Goal: Navigation & Orientation: Find specific page/section

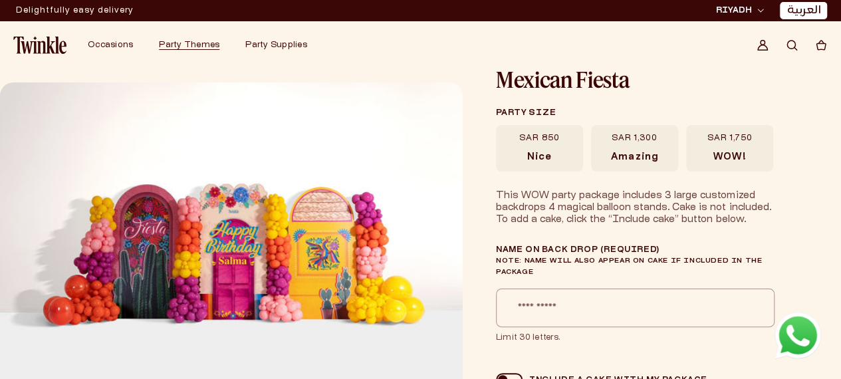
click at [39, 44] on img at bounding box center [39, 45] width 53 height 17
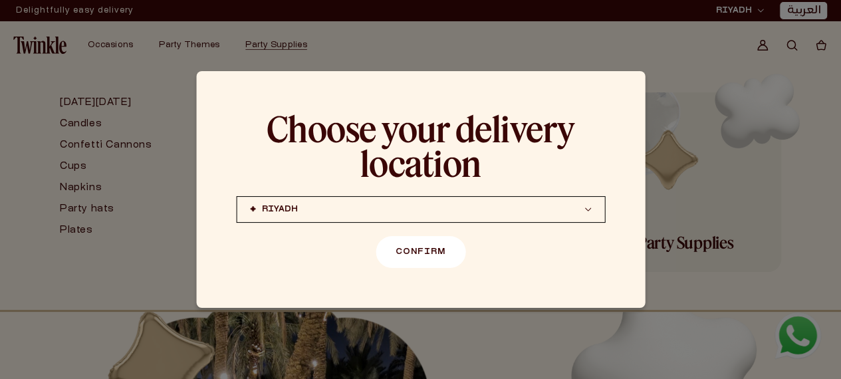
click at [432, 249] on button "Confirm" at bounding box center [421, 252] width 90 height 32
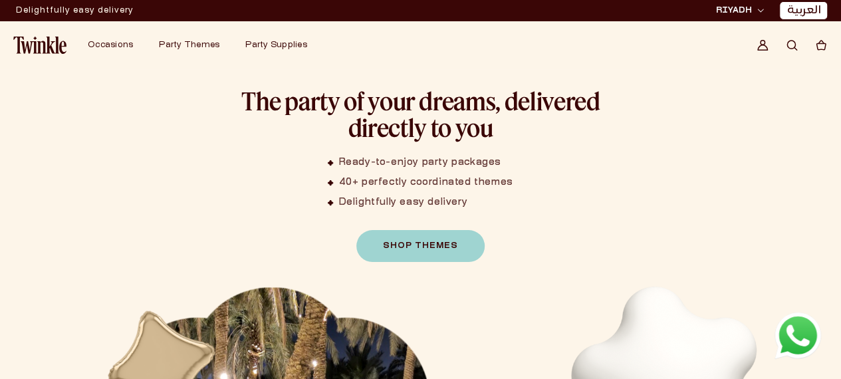
click at [190, 43] on span "Party Themes" at bounding box center [189, 45] width 61 height 8
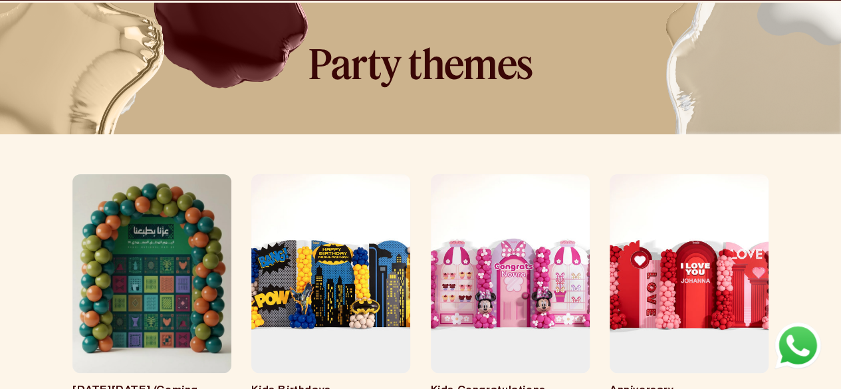
scroll to position [133, 0]
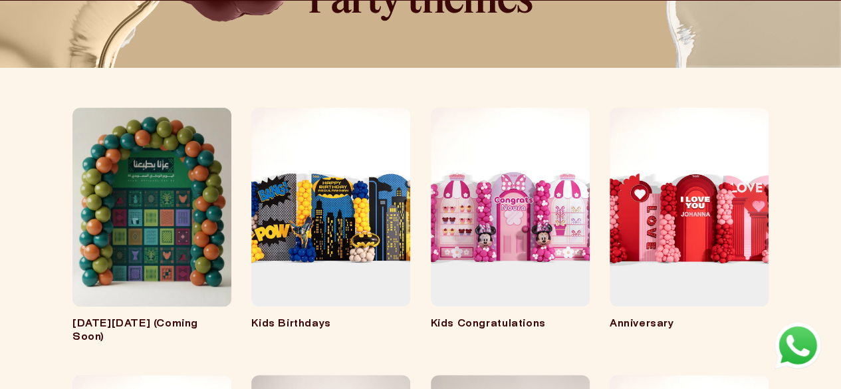
click at [164, 318] on link "Saudi National Day (Coming Soon)" at bounding box center [152, 331] width 159 height 26
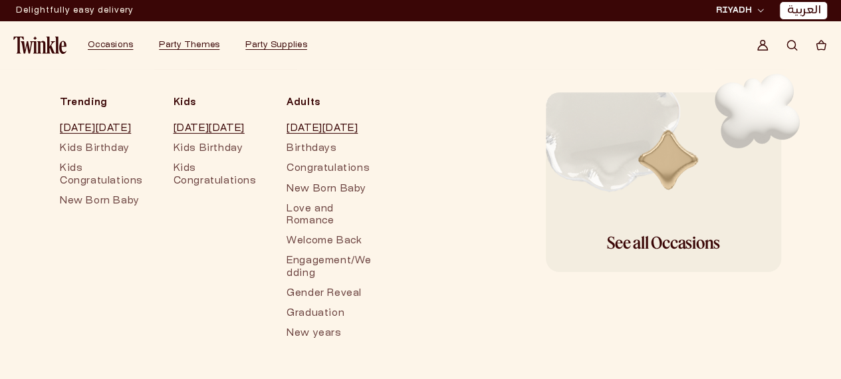
click at [31, 45] on img at bounding box center [39, 45] width 53 height 17
